Goal: Contribute content: Add original content to the website for others to see

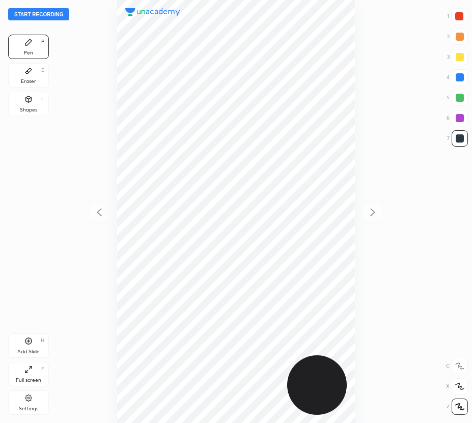
scroll to position [423, 309]
click at [49, 16] on button "Start recording" at bounding box center [38, 14] width 61 height 12
click at [460, 18] on div at bounding box center [459, 16] width 8 height 8
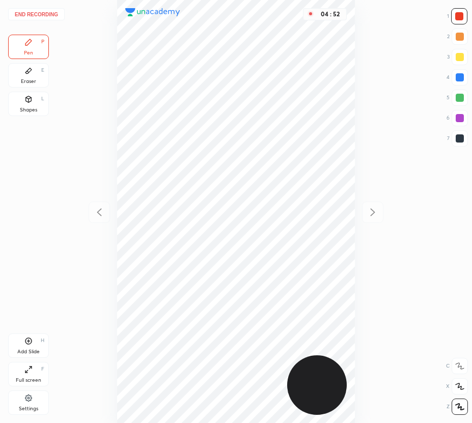
click at [47, 13] on button "End recording" at bounding box center [36, 14] width 56 height 12
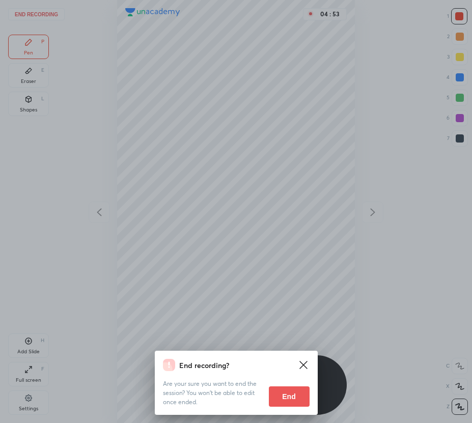
click at [299, 394] on button "End" at bounding box center [289, 396] width 41 height 20
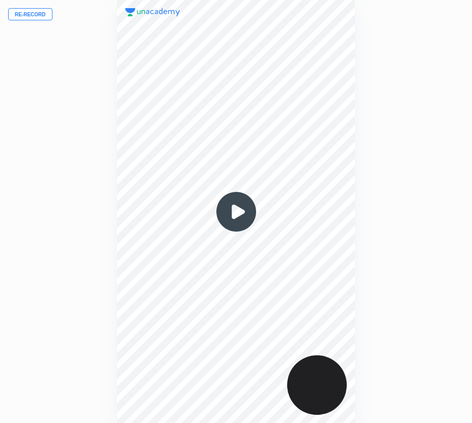
click at [29, 13] on button "Re-record" at bounding box center [30, 14] width 44 height 12
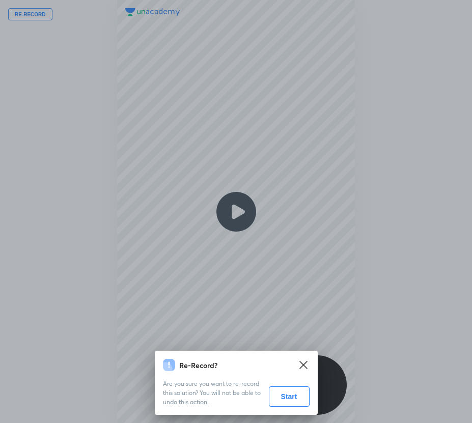
drag, startPoint x: 290, startPoint y: 403, endPoint x: 273, endPoint y: 391, distance: 20.5
click at [289, 403] on button "Start" at bounding box center [289, 396] width 41 height 20
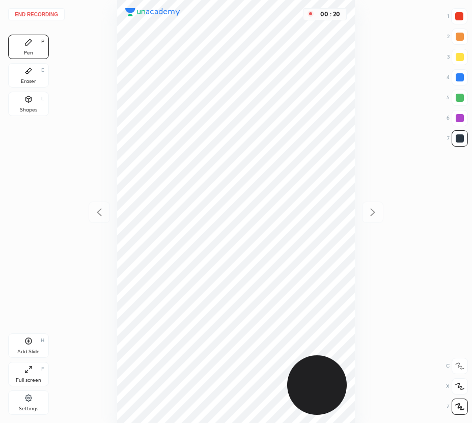
drag, startPoint x: 463, startPoint y: 79, endPoint x: 432, endPoint y: 84, distance: 31.5
click at [463, 79] on div at bounding box center [459, 77] width 8 height 8
click at [34, 106] on div "Shapes L" at bounding box center [28, 104] width 41 height 24
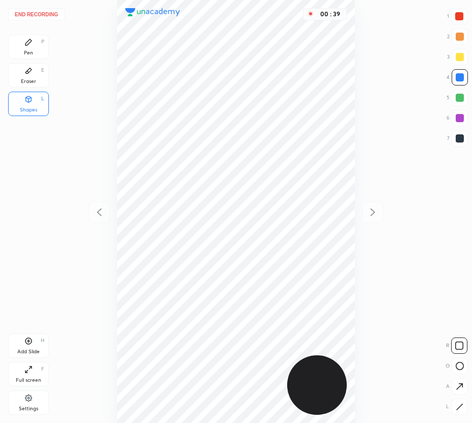
click at [19, 49] on div "Pen P" at bounding box center [28, 47] width 41 height 24
click at [461, 140] on div at bounding box center [459, 138] width 8 height 8
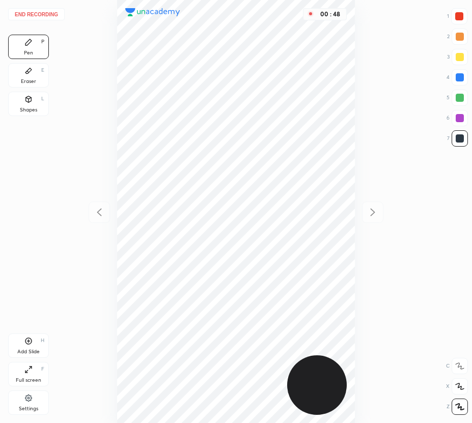
click at [37, 83] on div "Eraser E" at bounding box center [28, 75] width 41 height 24
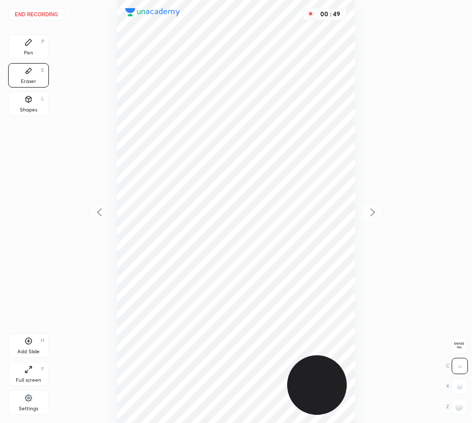
click at [33, 50] on div "Pen P" at bounding box center [28, 47] width 41 height 24
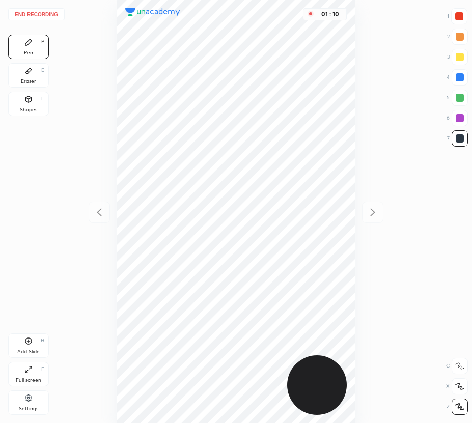
click at [31, 76] on div "Eraser E" at bounding box center [28, 75] width 41 height 24
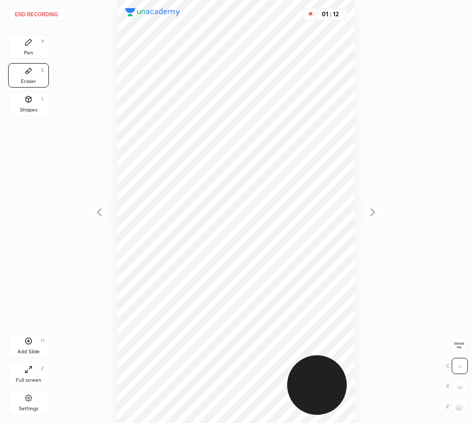
drag, startPoint x: 35, startPoint y: 48, endPoint x: 89, endPoint y: 116, distance: 87.6
click at [35, 50] on div "Pen P" at bounding box center [28, 47] width 41 height 24
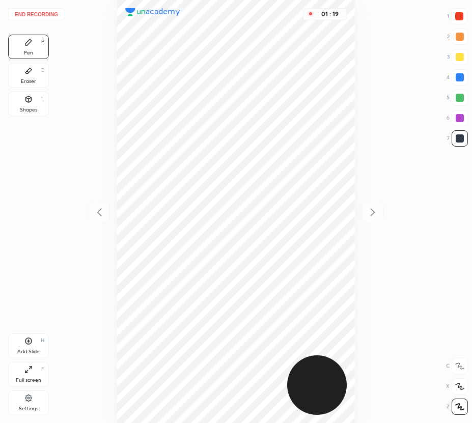
click at [29, 342] on icon at bounding box center [28, 341] width 8 height 8
click at [102, 210] on icon at bounding box center [99, 212] width 12 height 12
drag, startPoint x: 370, startPoint y: 214, endPoint x: 360, endPoint y: 203, distance: 15.1
click at [369, 213] on icon at bounding box center [372, 212] width 12 height 12
click at [43, 75] on div "Eraser E" at bounding box center [28, 75] width 41 height 24
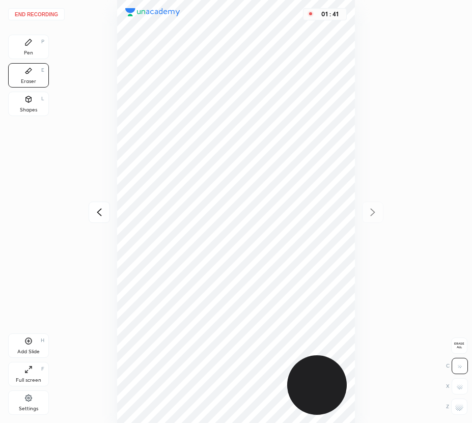
drag, startPoint x: 21, startPoint y: 43, endPoint x: 38, endPoint y: 46, distance: 17.1
click at [28, 45] on div "Pen P" at bounding box center [28, 47] width 41 height 24
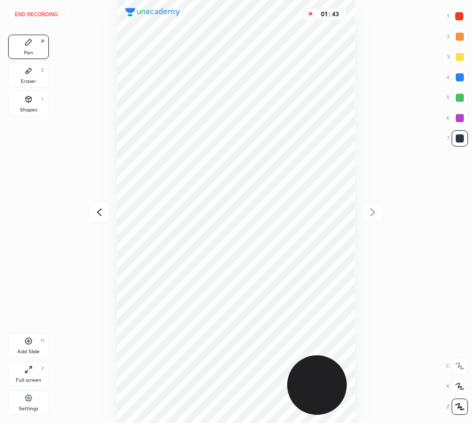
click at [462, 78] on div at bounding box center [459, 77] width 16 height 16
click at [33, 340] on div "Add Slide H" at bounding box center [28, 345] width 41 height 24
drag, startPoint x: 99, startPoint y: 212, endPoint x: 96, endPoint y: 205, distance: 7.1
click at [99, 211] on icon at bounding box center [99, 212] width 12 height 12
drag, startPoint x: 373, startPoint y: 211, endPoint x: 364, endPoint y: 207, distance: 10.0
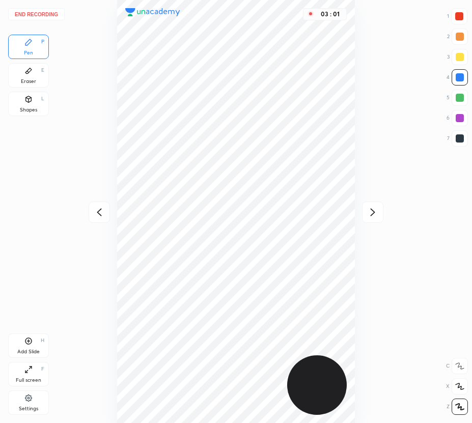
click at [372, 211] on icon at bounding box center [372, 212] width 5 height 8
click at [102, 208] on icon at bounding box center [99, 212] width 12 height 12
click at [373, 206] on div at bounding box center [372, 211] width 21 height 21
click at [28, 345] on div "Add Slide H" at bounding box center [28, 345] width 41 height 24
drag, startPoint x: 97, startPoint y: 209, endPoint x: 93, endPoint y: 193, distance: 16.3
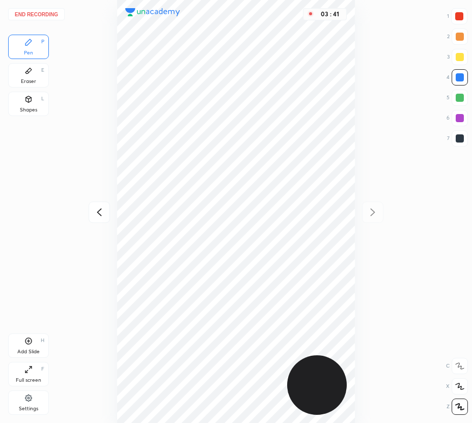
click at [98, 209] on icon at bounding box center [99, 212] width 12 height 12
click at [376, 209] on icon at bounding box center [372, 212] width 12 height 12
click at [466, 100] on div "End recording 1 2 3 4 5 6 7 R O A L C X Z Erase all C X Z Pen P Eraser E Shapes…" at bounding box center [236, 211] width 472 height 423
drag, startPoint x: 458, startPoint y: 99, endPoint x: 452, endPoint y: 104, distance: 8.3
click at [458, 100] on div at bounding box center [459, 98] width 8 height 8
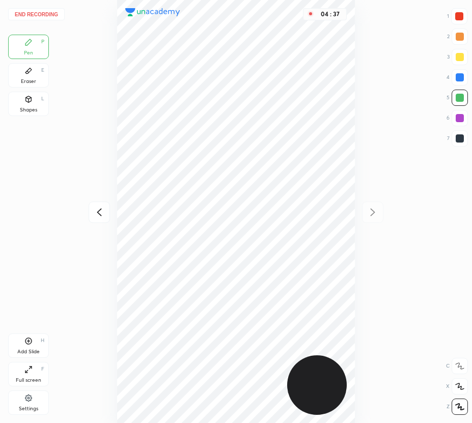
drag, startPoint x: 32, startPoint y: 330, endPoint x: 34, endPoint y: 325, distance: 5.7
click at [32, 330] on div "Pen P Eraser E Shapes L Add Slide H Full screen F Settings" at bounding box center [28, 227] width 41 height 384
click at [25, 82] on div "Eraser" at bounding box center [28, 81] width 15 height 5
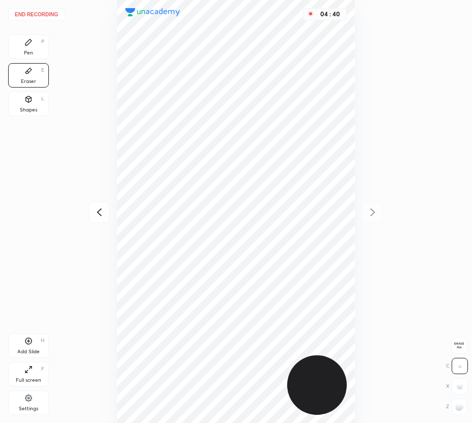
click at [31, 46] on div "Pen P" at bounding box center [28, 47] width 41 height 24
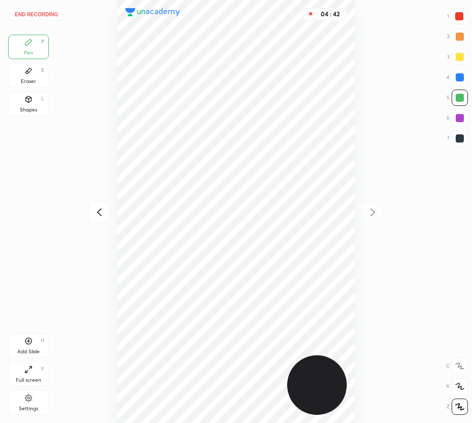
click at [29, 341] on icon at bounding box center [28, 340] width 3 height 3
click at [102, 204] on div at bounding box center [99, 211] width 21 height 21
click at [371, 211] on icon at bounding box center [372, 212] width 12 height 12
drag, startPoint x: 97, startPoint y: 210, endPoint x: 95, endPoint y: 203, distance: 6.9
click at [97, 208] on icon at bounding box center [99, 212] width 12 height 12
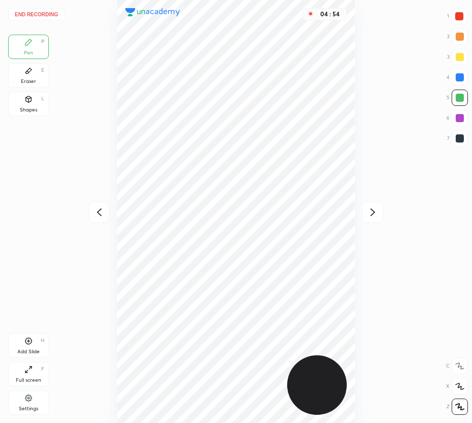
click at [368, 213] on icon at bounding box center [372, 212] width 12 height 12
